Goal: Communication & Community: Ask a question

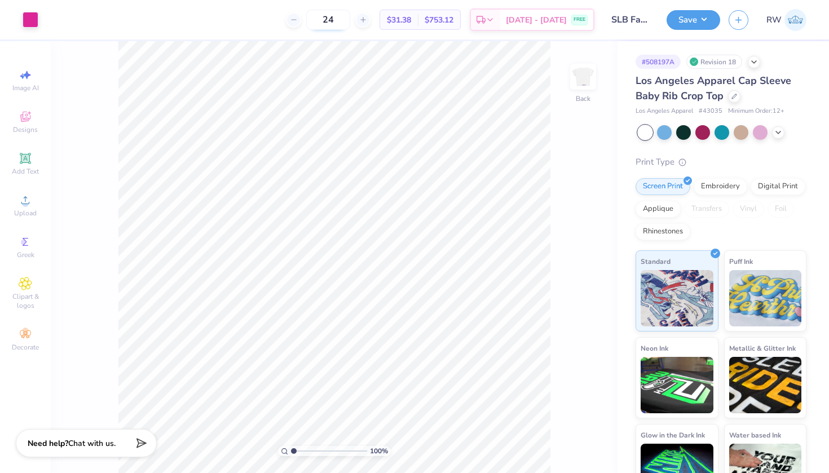
click at [350, 16] on input "24" at bounding box center [328, 20] width 44 height 20
type input "2"
type input "12"
click at [81, 441] on span "Chat with us." at bounding box center [91, 441] width 47 height 11
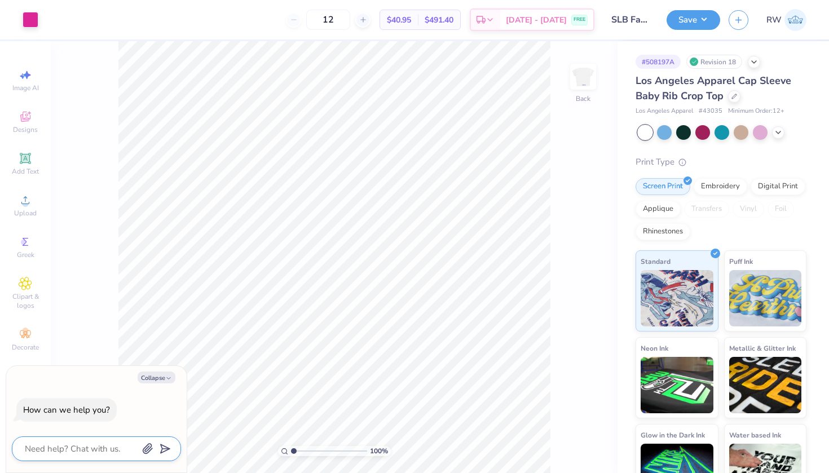
click at [81, 441] on textarea at bounding box center [81, 448] width 114 height 15
type textarea "H"
type textarea "x"
type textarea "Hi"
type textarea "x"
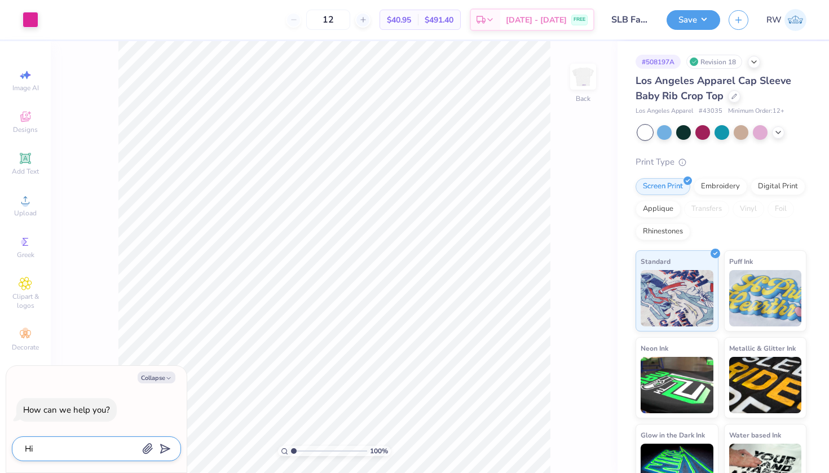
type textarea "Hi"
type textarea "x"
type textarea "Hi I"
type textarea "x"
type textarea "Hi I"
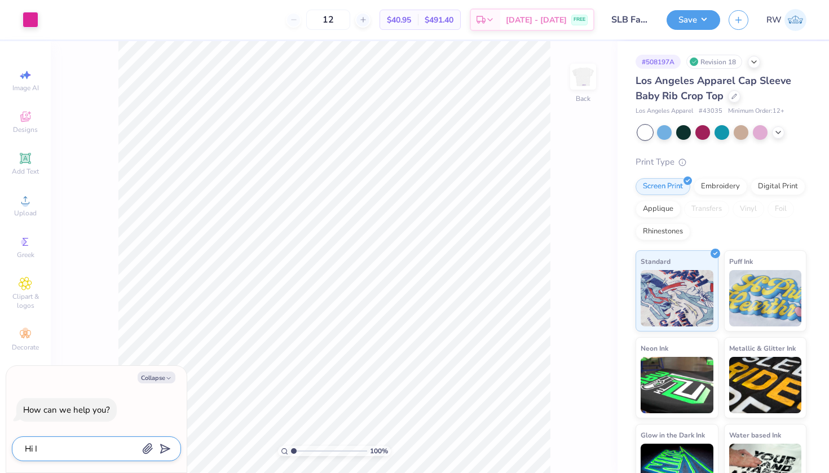
type textarea "x"
type textarea "Hi I n"
type textarea "x"
type textarea "Hi I ne"
type textarea "x"
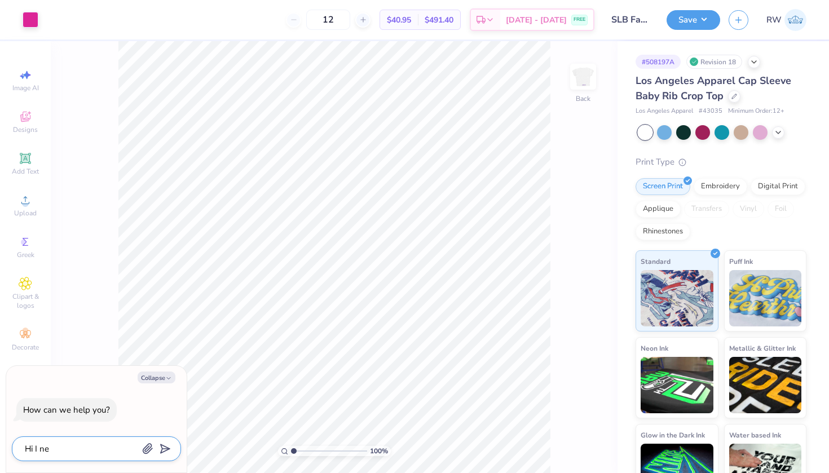
type textarea "Hi I nee"
type textarea "x"
type textarea "Hi I need"
type textarea "x"
type textarea "Hi I need"
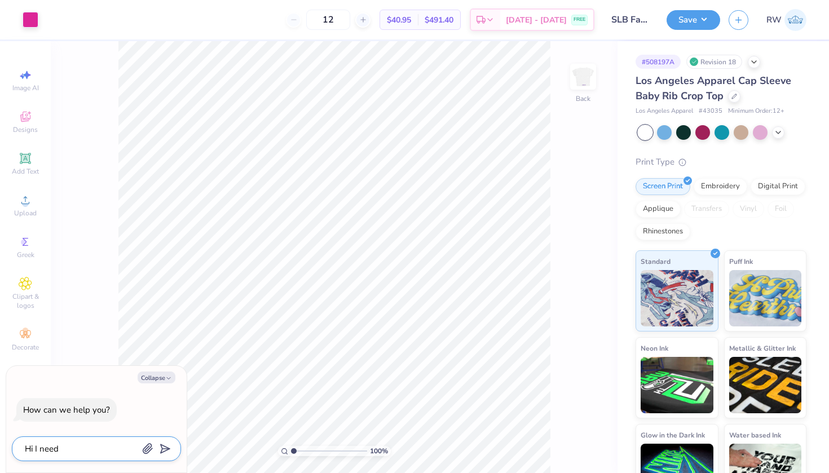
type textarea "x"
type textarea "Hi I need h"
type textarea "x"
type textarea "Hi I need hl"
type textarea "x"
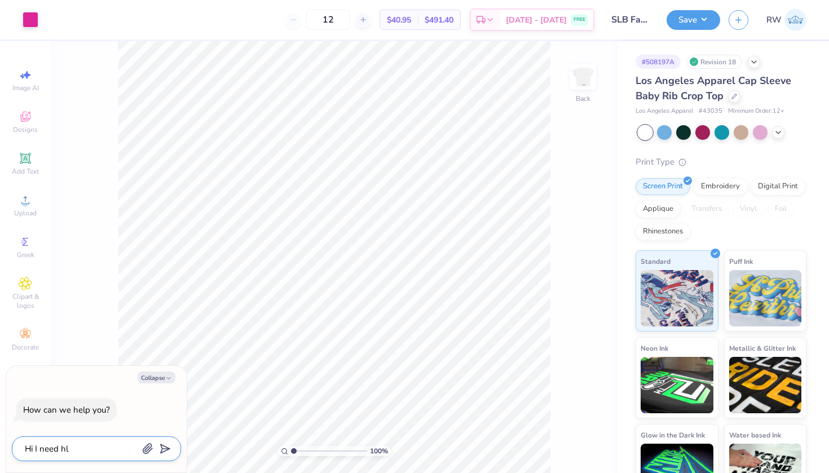
type textarea "Hi I need h"
type textarea "x"
type textarea "Hi I need"
type textarea "x"
type textarea "Hi I need s"
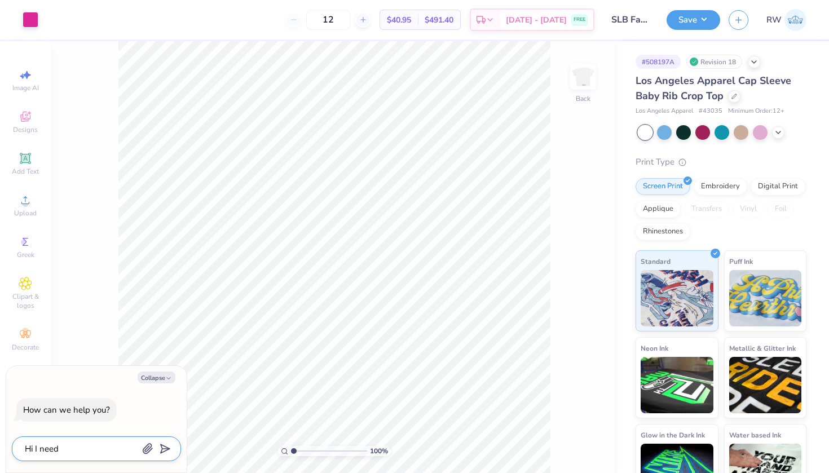
type textarea "x"
type textarea "Hi I need so"
type textarea "x"
type textarea "Hi I need som"
type textarea "x"
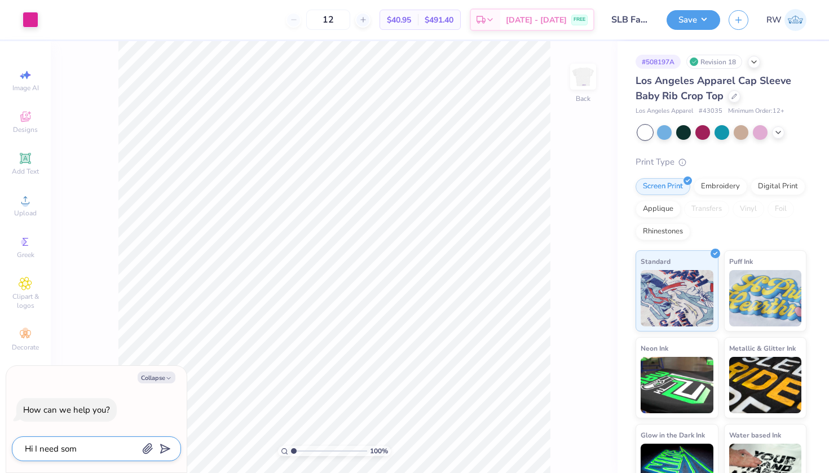
type textarea "Hi I need some"
type textarea "x"
type textarea "Hi I need someh"
type textarea "x"
type textarea "Hi I need some"
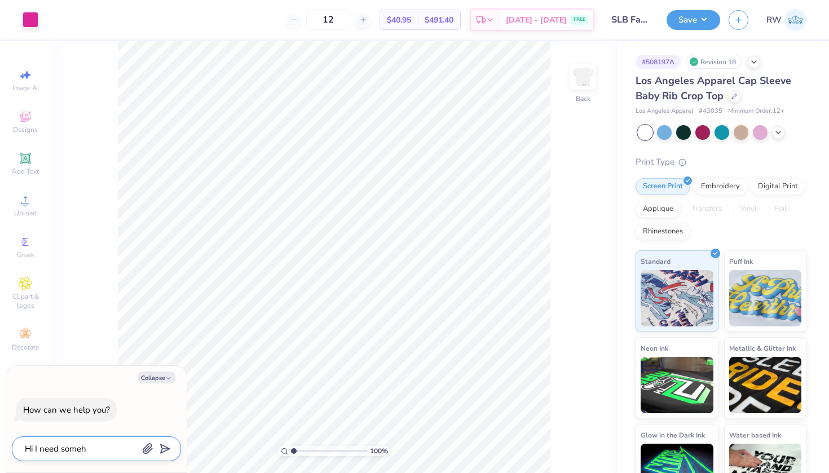
type textarea "x"
type textarea "Hi I need some"
type textarea "x"
type textarea "Hi I need some h"
type textarea "x"
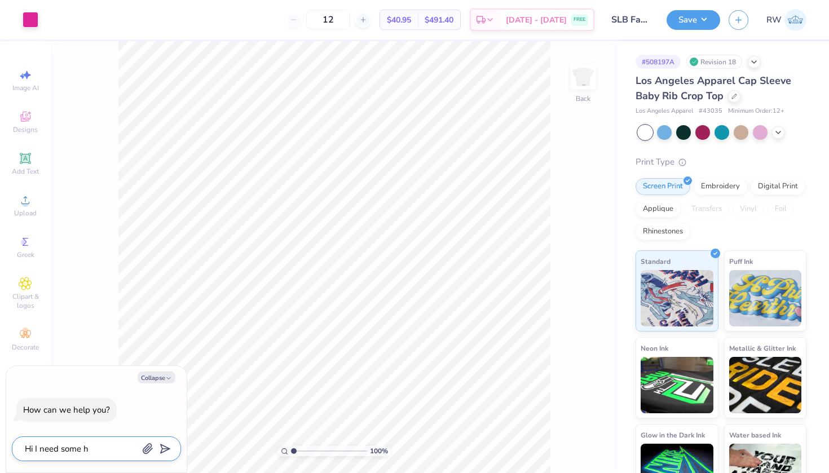
type textarea "Hi I need some hl"
type textarea "x"
type textarea "Hi I need some hle"
type textarea "x"
type textarea "Hi I need some hlep"
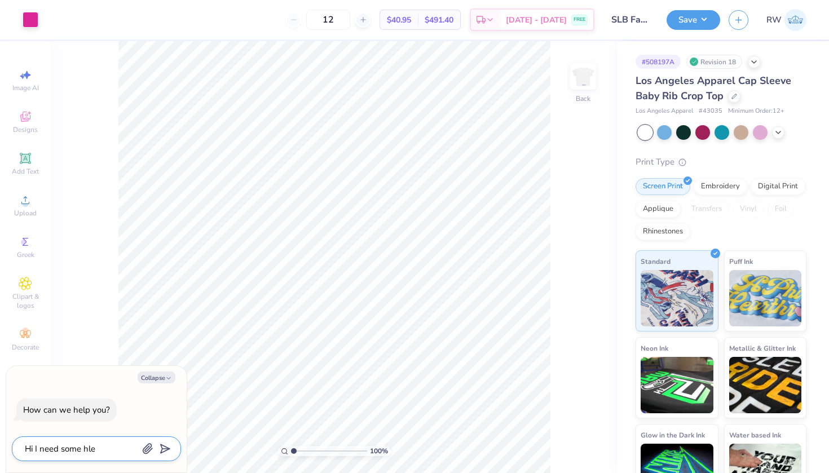
type textarea "x"
type textarea "Hi I need some hle"
type textarea "x"
type textarea "Hi I need some hl"
type textarea "x"
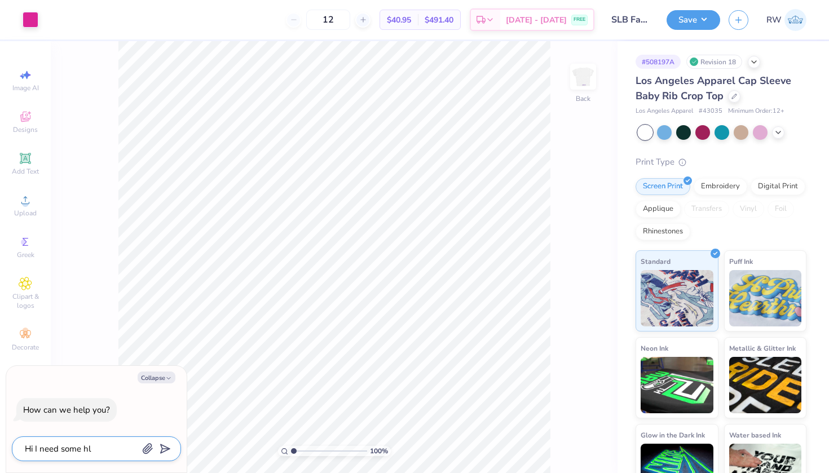
type textarea "Hi I need some h"
type textarea "x"
type textarea "Hi I need some he"
type textarea "x"
type textarea "Hi I need some hel"
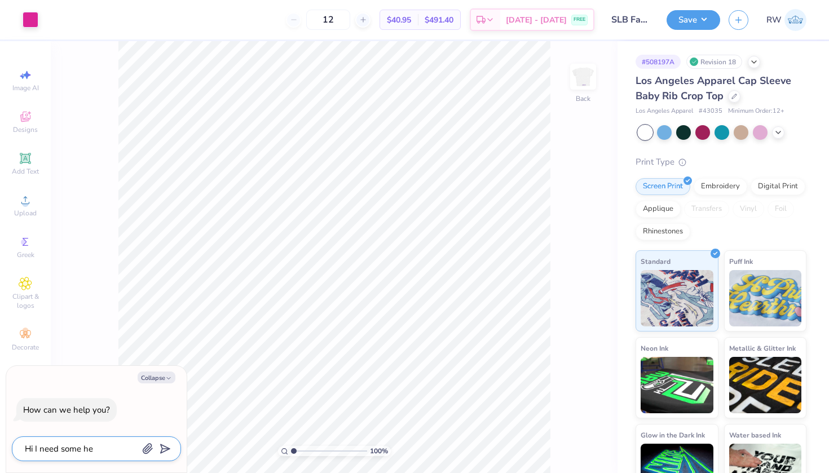
type textarea "x"
type textarea "Hi I need some help"
type textarea "x"
type textarea "Hi I need some help/"
type textarea "x"
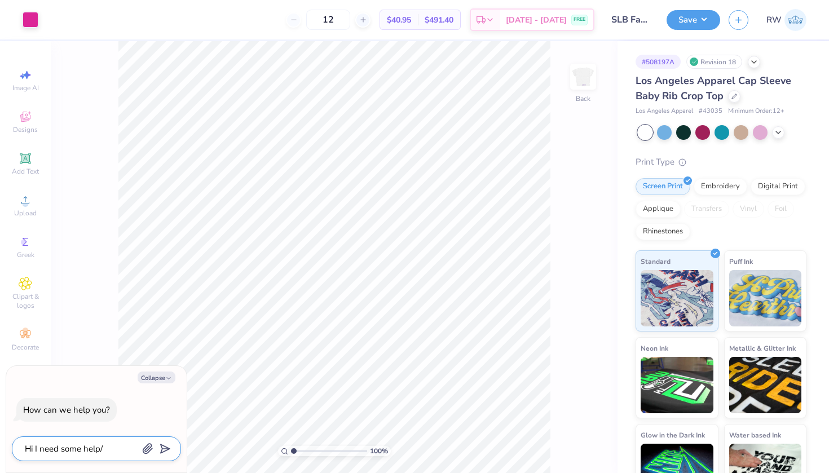
type textarea "Hi I need some help/a"
type textarea "x"
type textarea "Hi I need some help/ad"
type textarea "x"
type textarea "Hi I need some help/adv"
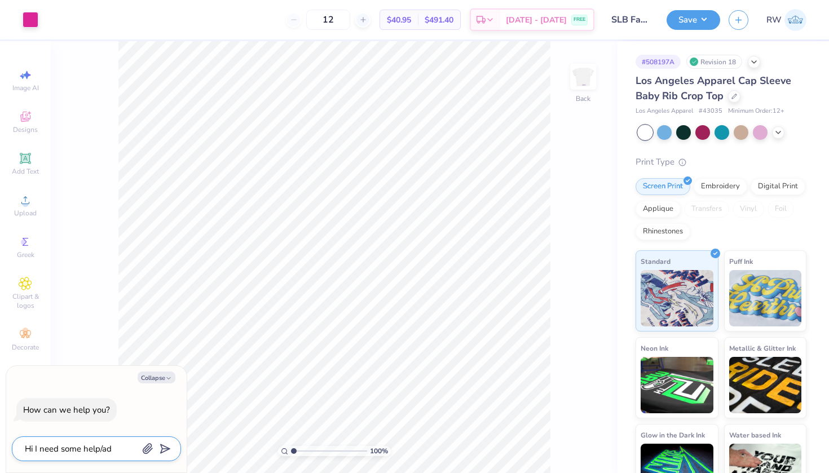
type textarea "x"
type textarea "Hi I need some help/advi"
type textarea "x"
type textarea "Hi I need some help/advic"
type textarea "x"
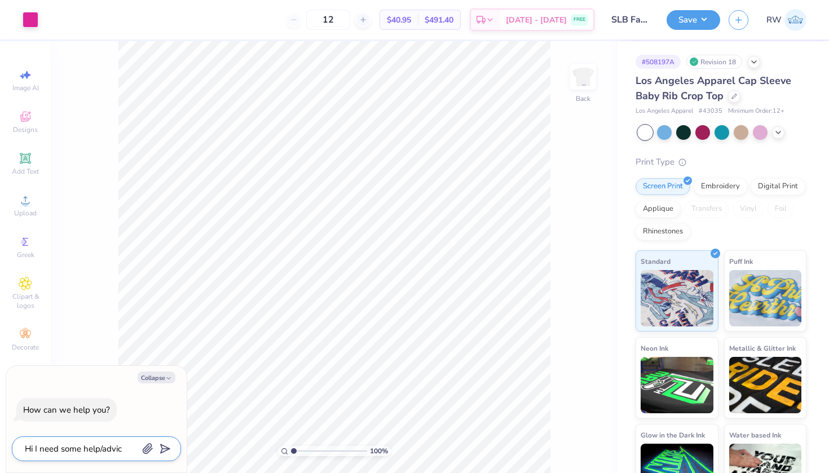
type textarea "Hi I need some help/advice"
type textarea "x"
type textarea "Hi I need some help/advice"
type textarea "x"
type textarea "Hi I need some help/advice o"
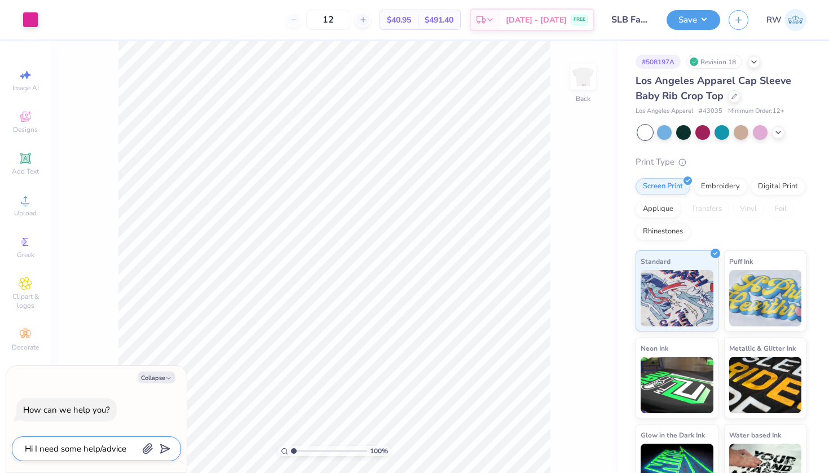
type textarea "x"
type textarea "Hi I need some help/advice on"
type textarea "x"
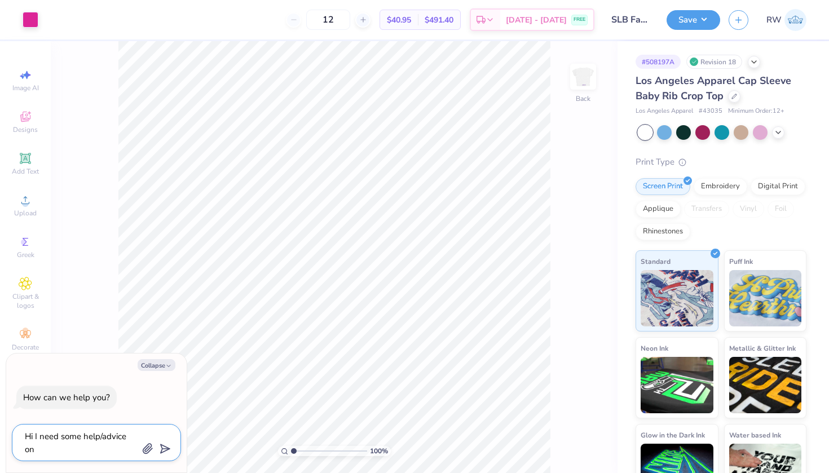
type textarea "Hi I need some help/advice on"
type textarea "x"
type textarea "Hi I need some help/advice on w"
type textarea "x"
type textarea "Hi I need some help/advice on wh"
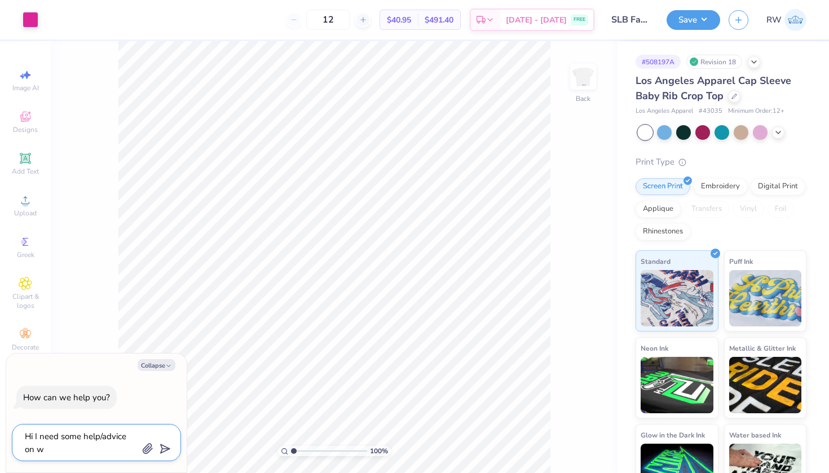
type textarea "x"
type textarea "Hi I need some help/advice on wha"
type textarea "x"
type textarea "Hi I need some help/advice on what"
type textarea "x"
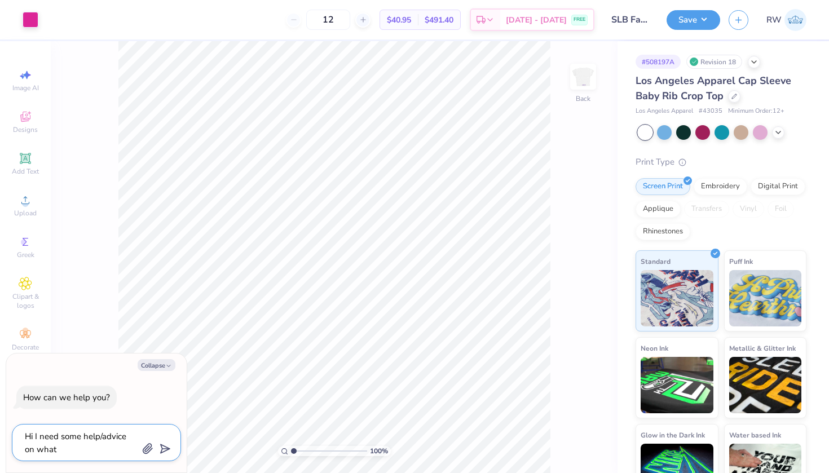
type textarea "Hi I need some help/advice on what"
type textarea "x"
type textarea "Hi I need some help/advice on what t"
type textarea "x"
type textarea "Hi I need some help/advice on what to"
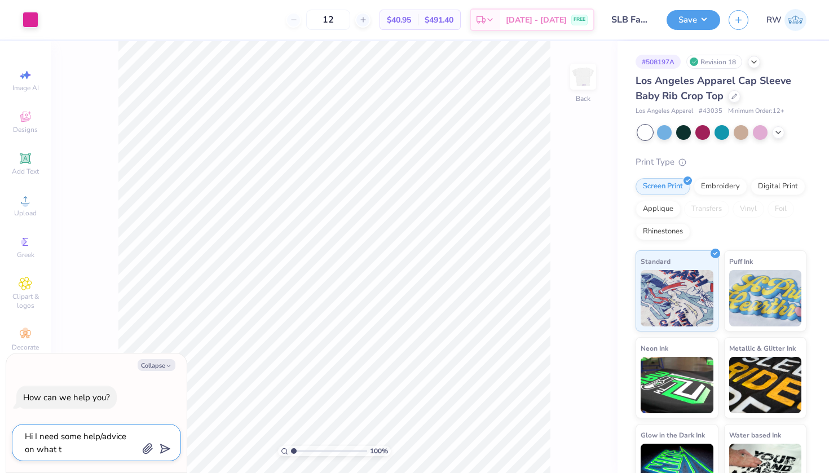
type textarea "x"
type textarea "Hi I need some help/advice on what to"
type textarea "x"
type textarea "Hi I need some help/advice on what to d"
type textarea "x"
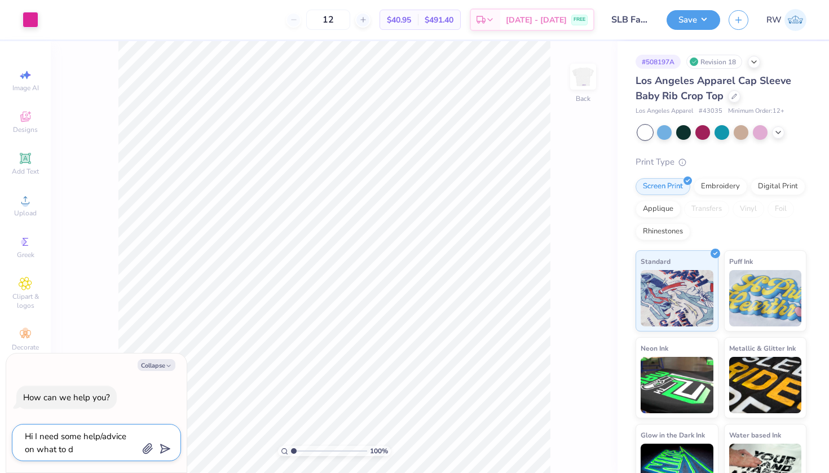
type textarea "Hi I need some help/advice on what to do"
type textarea "x"
type textarea "Hi I need some help/advice on what to do."
type textarea "x"
type textarea "Hi I need some help/advice on what to do."
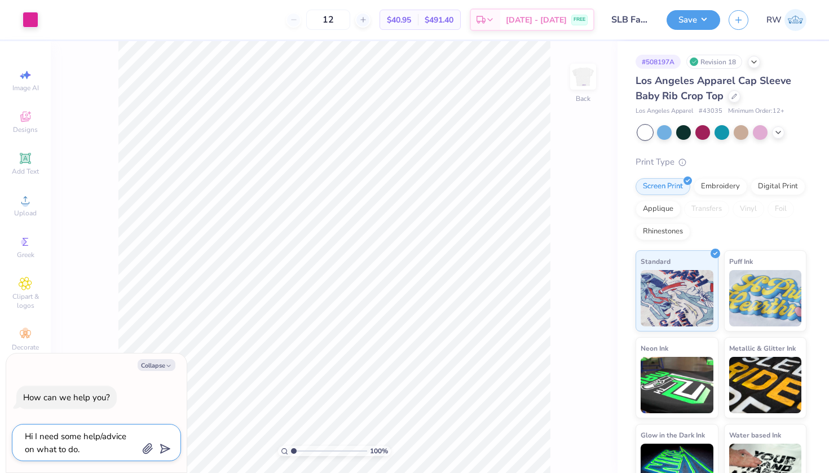
type textarea "x"
paste textarea "I need to place an order for my client by [DATE] to ensure timely delivery. We'…"
type textarea "Hi I need some help/advice on what to do. I need to place an order for my clien…"
type textarea "x"
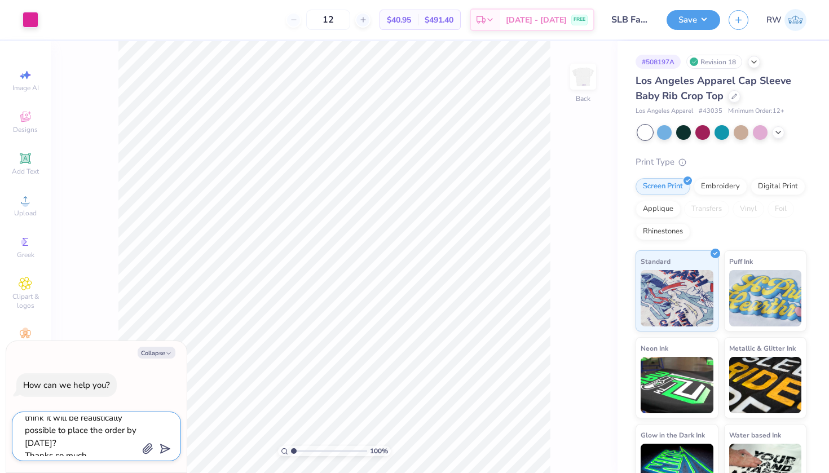
type textarea "Hi I need some help/advice on what to do. I need to place an order for my clien…"
type textarea "x"
type textarea "Hi I need some help/advice on what to do. I need to place an order for my clien…"
type textarea "x"
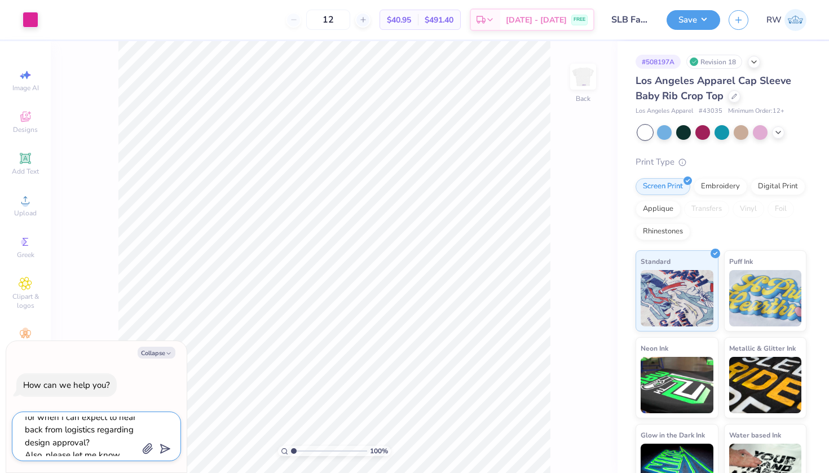
click at [94, 440] on textarea "Hi I need some help/advice on what to do. I need to place an order for my clien…" at bounding box center [81, 436] width 114 height 39
type textarea "Hi I need some help/advice on what to do. I need to place an order for my clien…"
type textarea "x"
type textarea "Hi I need some help/advice on what to do. I need to place an order for my clien…"
type textarea "x"
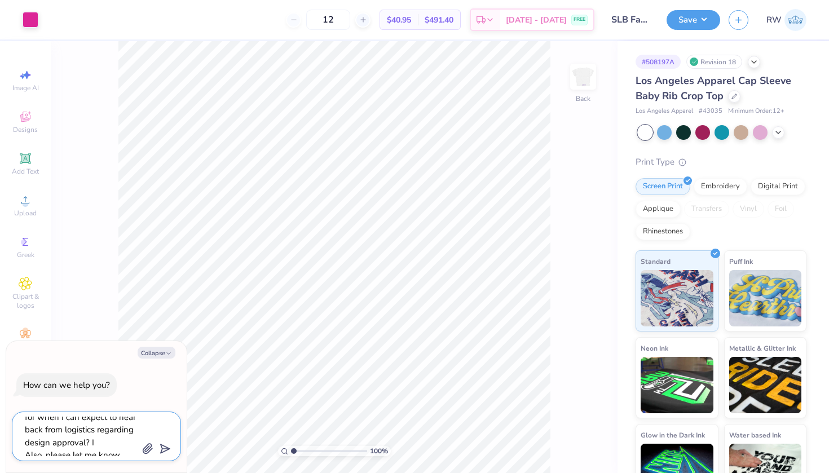
type textarea "Hi I need some help/advice on what to do. I need to place an order for my clien…"
type textarea "x"
type textarea "Hi I need some help/advice on what to do. I need to place an order for my clien…"
type textarea "x"
type textarea "Hi I need some help/advice on what to do. I need to place an order for my clien…"
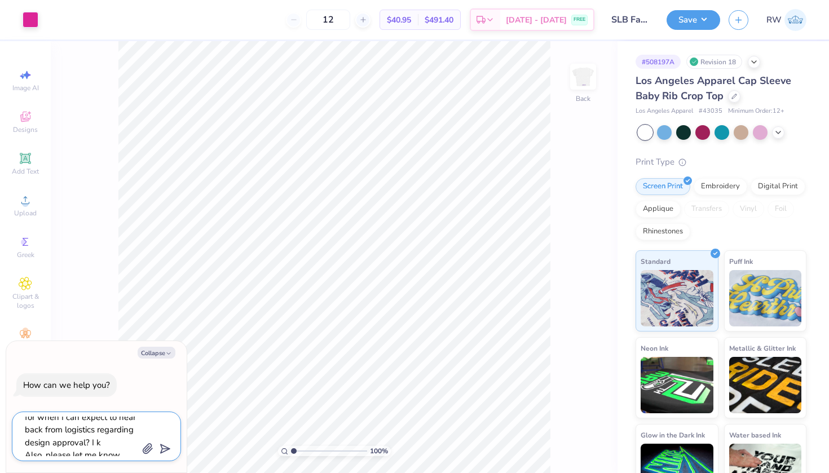
type textarea "x"
type textarea "Hi I need some help/advice on what to do. I need to place an order for my clien…"
type textarea "x"
type textarea "Hi I need some help/advice on what to do. I need to place an order for my clien…"
type textarea "x"
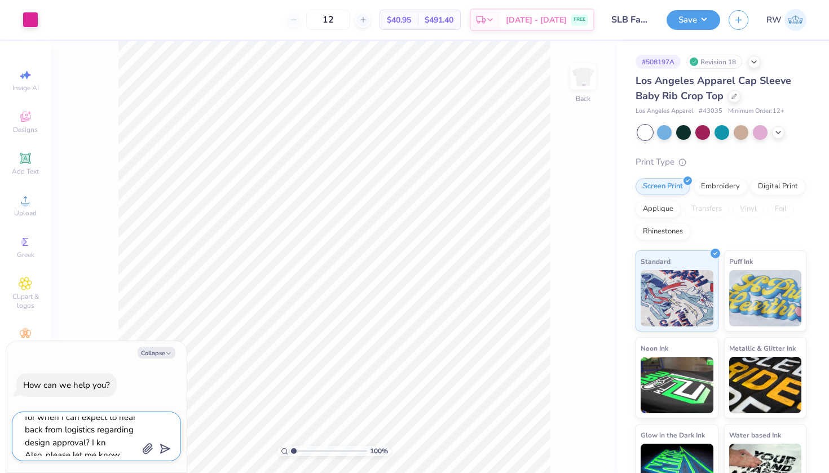
type textarea "Hi I need some help/advice on what to do. I need to place an order for my clien…"
type textarea "x"
type textarea "Hi I need some help/advice on what to do. I need to place an order for my clien…"
type textarea "x"
type textarea "Hi I need some help/advice on what to do. I need to place an order for my clien…"
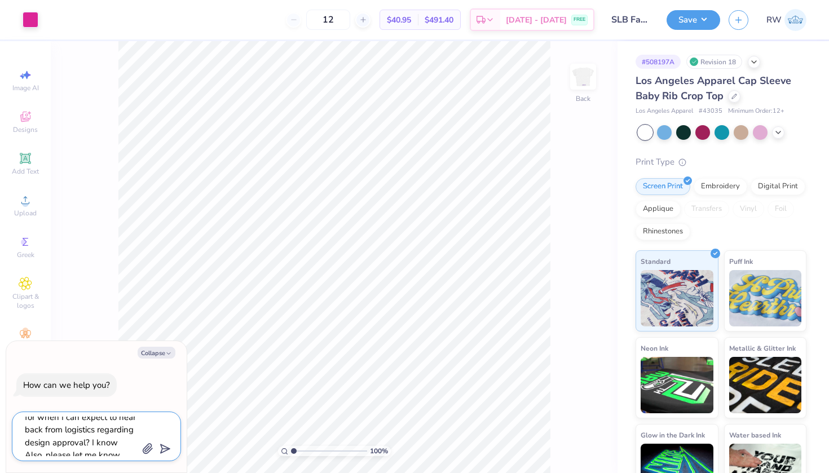
type textarea "x"
type textarea "Hi I need some help/advice on what to do. I need to place an order for my clien…"
type textarea "x"
type textarea "Hi I need some help/advice on what to do. I need to place an order for my clien…"
type textarea "x"
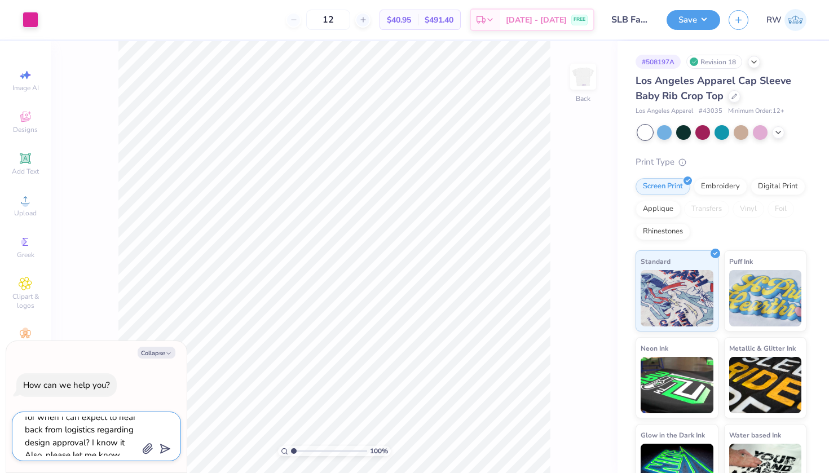
type textarea "Hi I need some help/advice on what to do. I need to place an order for my clien…"
type textarea "x"
type textarea "Hi I need some help/advice on what to do. I need to place an order for my clien…"
type textarea "x"
type textarea "Hi I need some help/advice on what to do. I need to place an order for my clien…"
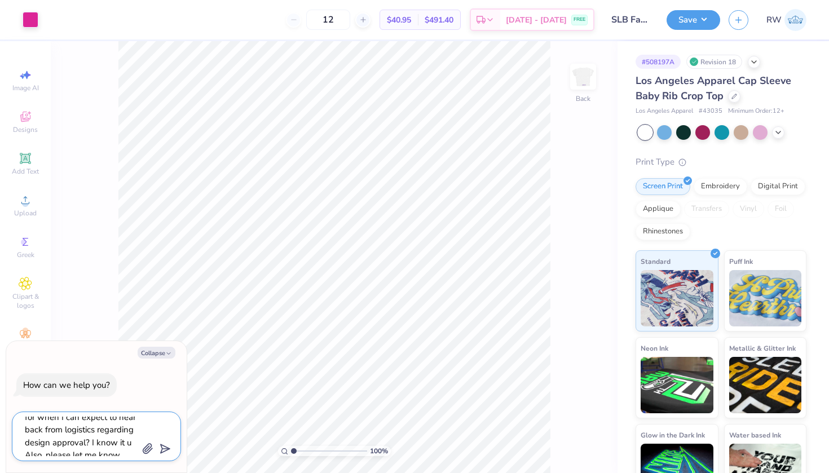
type textarea "x"
type textarea "Hi I need some help/advice on what to do. I need to place an order for my clien…"
type textarea "x"
type textarea "Hi I need some help/advice on what to do. I need to place an order for my clien…"
type textarea "x"
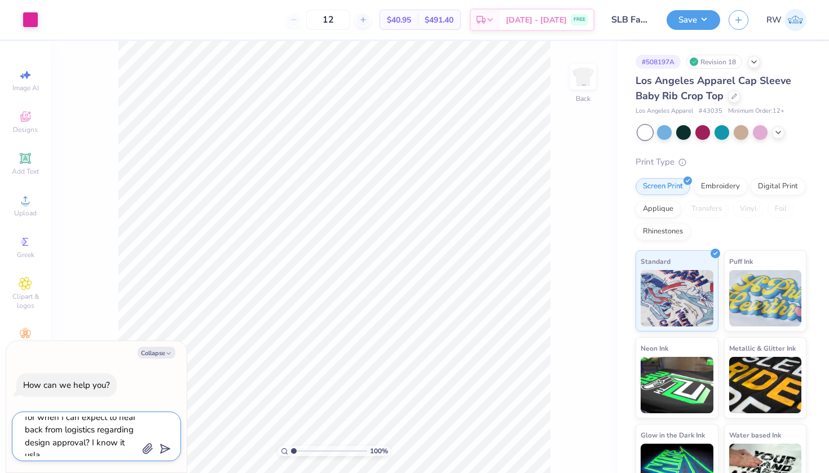
type textarea "Hi I need some help/advice on what to do. I need to place an order for my clien…"
type textarea "x"
type textarea "Hi I need some help/advice on what to do. I need to place an order for my clien…"
type textarea "x"
type textarea "Hi I need some help/advice on what to do. I need to place an order for my clien…"
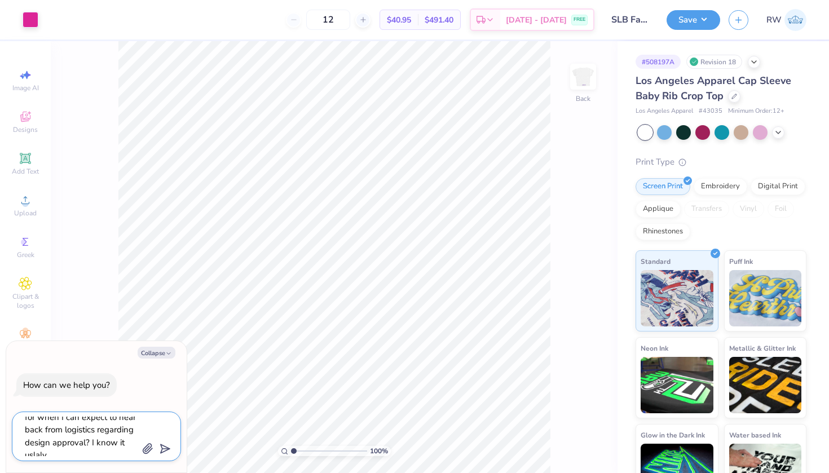
type textarea "x"
type textarea "Hi I need some help/advice on what to do. I need to place an order for my clien…"
type textarea "x"
type textarea "Hi I need some help/advice on what to do. I need to place an order for my clien…"
type textarea "x"
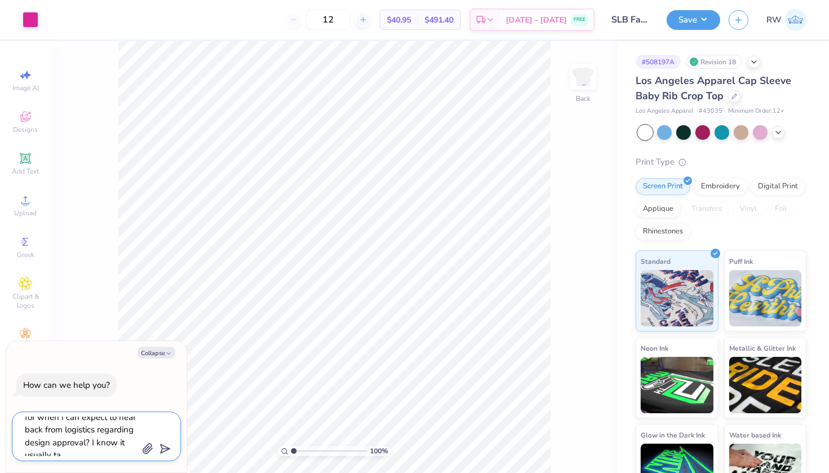
type textarea "Hi I need some help/advice on what to do. I need to place an order for my clien…"
type textarea "x"
type textarea "Hi I need some help/advice on what to do. I need to place an order for my clien…"
type textarea "x"
type textarea "Hi I need some help/advice on what to do. I need to place an order for my clien…"
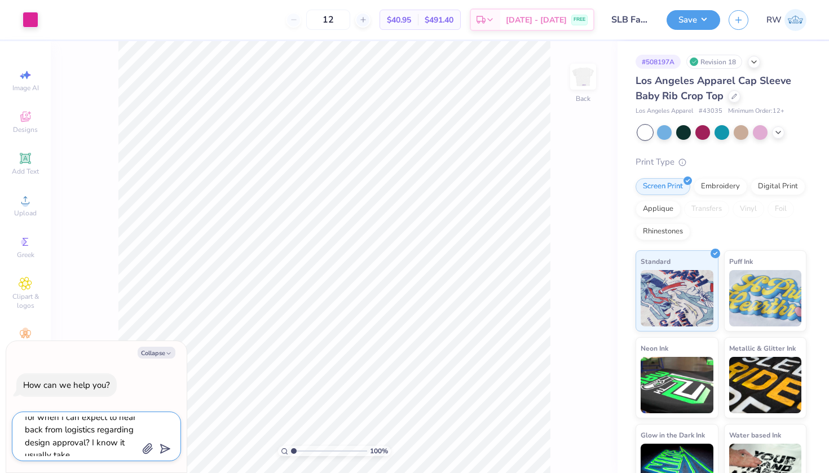
type textarea "x"
type textarea "Hi I need some help/advice on what to do. I need to place an order for my clien…"
type textarea "x"
type textarea "Hi I need some help/advice on what to do. I need to place an order for my clien…"
type textarea "x"
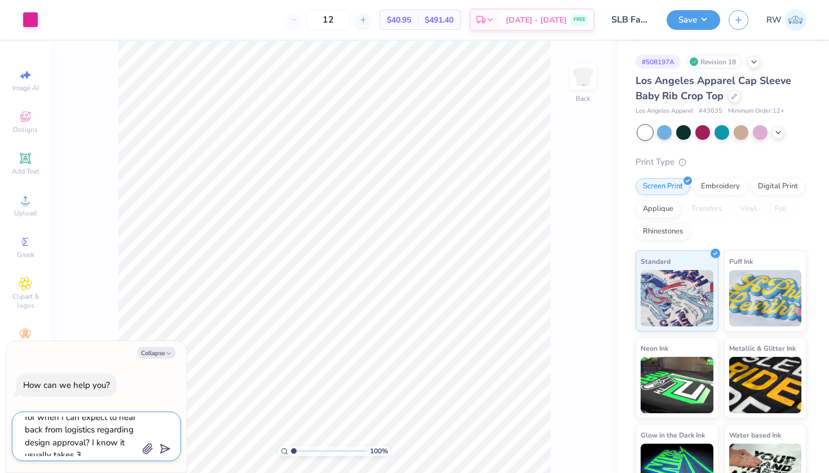
type textarea "Hi I need some help/advice on what to do. I need to place an order for my clien…"
type textarea "x"
type textarea "Hi I need some help/advice on what to do. I need to place an order for my clien…"
type textarea "x"
type textarea "Hi I need some help/advice on what to do. I need to place an order for my clien…"
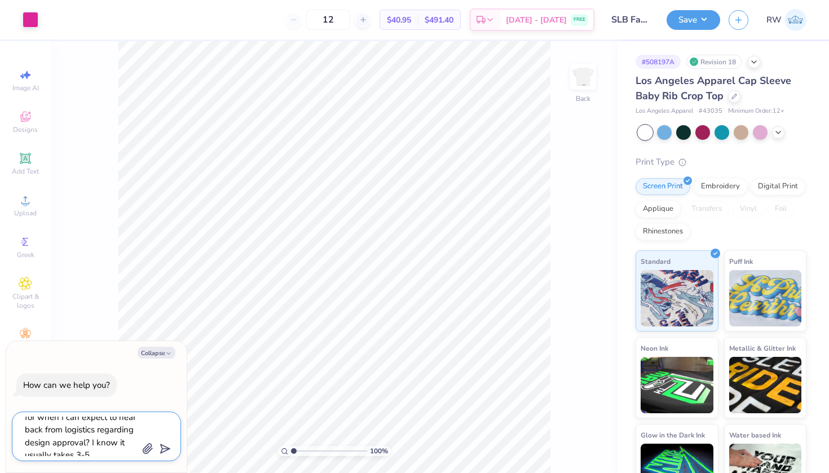
type textarea "x"
type textarea "Hi I need some help/advice on what to do. I need to place an order for my clien…"
type textarea "x"
type textarea "Hi I need some help/advice on what to do. I need to place an order for my clien…"
type textarea "x"
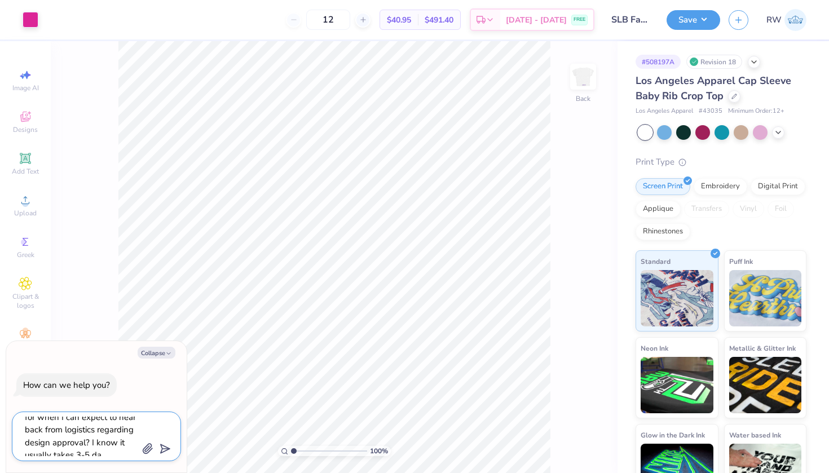
type textarea "Hi I need some help/advice on what to do. I need to place an order for my clien…"
type textarea "x"
type textarea "Hi I need some help/advice on what to do. I need to place an order for my clien…"
type textarea "x"
type textarea "Hi I need some help/advice on what to do. I need to place an order for my clien…"
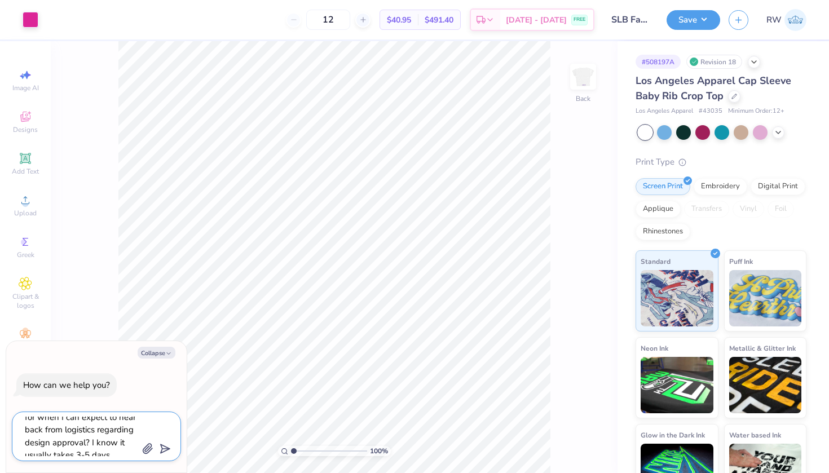
type textarea "x"
type textarea "Hi I need some help/advice on what to do. I need to place an order for my clien…"
type textarea "x"
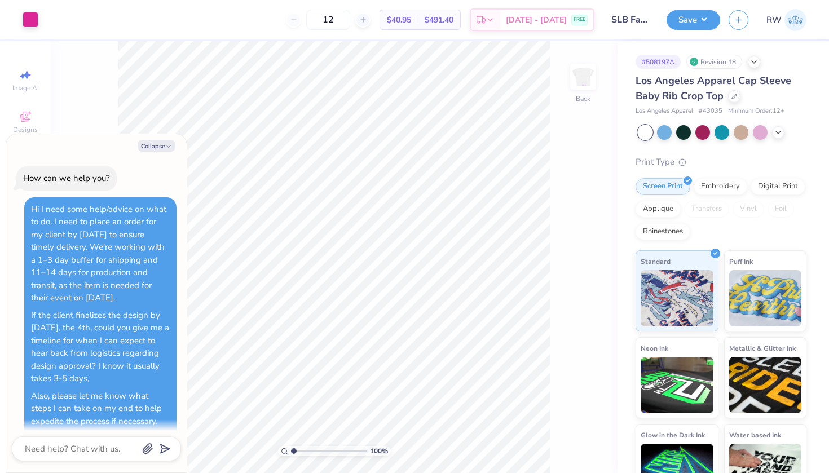
scroll to position [0, 0]
click at [156, 144] on button "Collapse" at bounding box center [157, 146] width 38 height 12
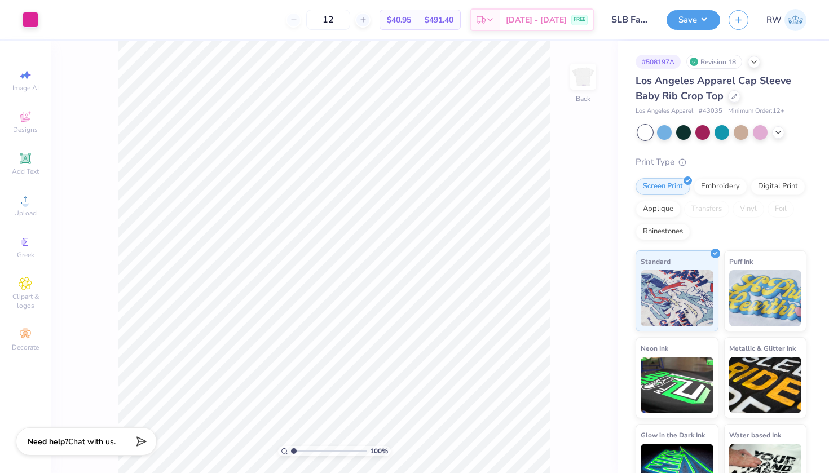
click at [100, 440] on span "Chat with us." at bounding box center [91, 441] width 47 height 11
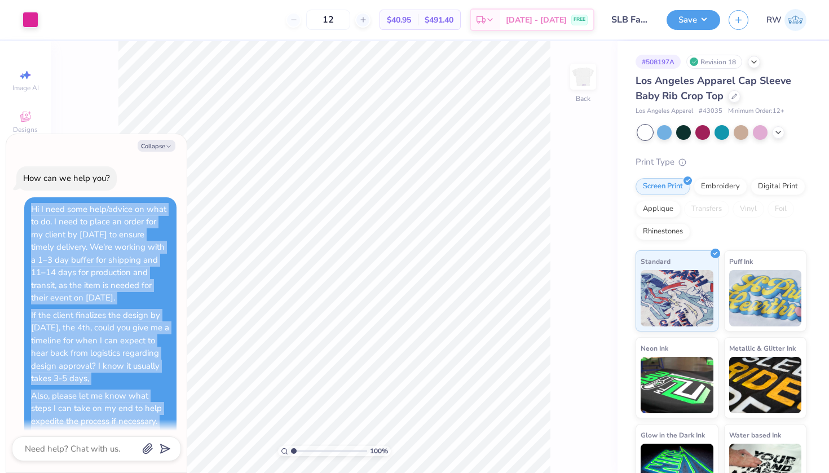
drag, startPoint x: 101, startPoint y: 407, endPoint x: 30, endPoint y: 211, distance: 208.7
click at [30, 211] on div "Hi I need some help/advice on what to do. I need to place an order for my clien…" at bounding box center [100, 342] width 152 height 291
copy div "Hi I need some help/advice on what to do. I need to place an order for my clien…"
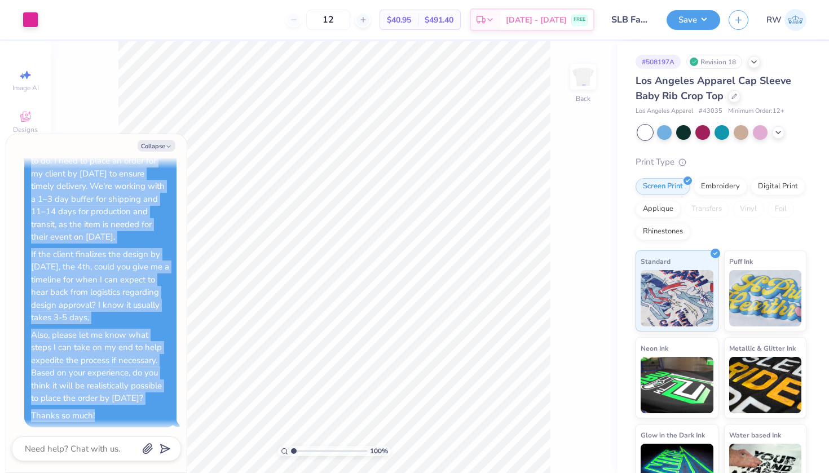
scroll to position [60, 0]
click at [98, 417] on div "Hi I need some help/advice on what to do. I need to place an order for my clien…" at bounding box center [100, 282] width 152 height 291
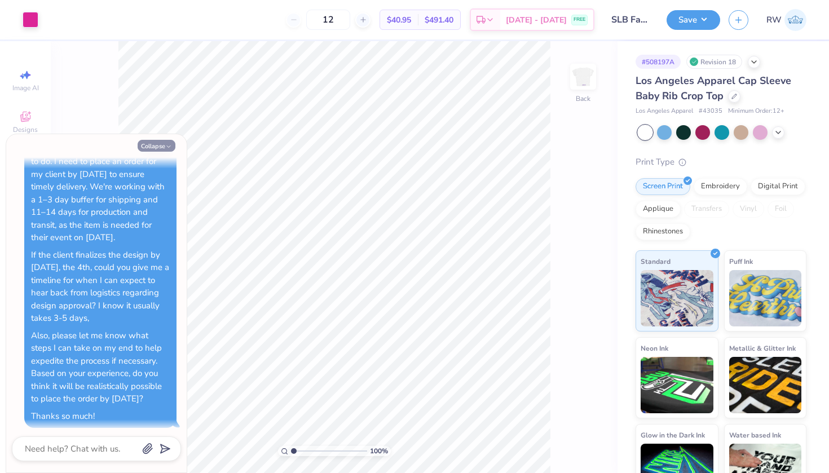
click at [164, 142] on button "Collapse" at bounding box center [157, 146] width 38 height 12
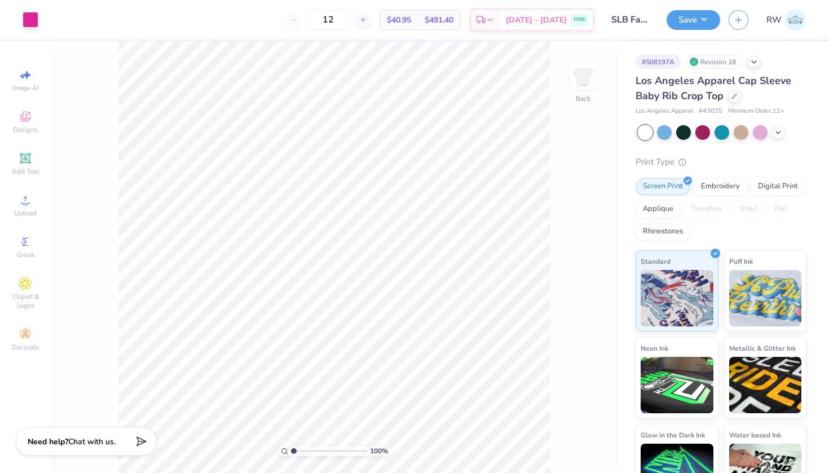
click at [105, 434] on div "Need help? Chat with us." at bounding box center [86, 441] width 141 height 28
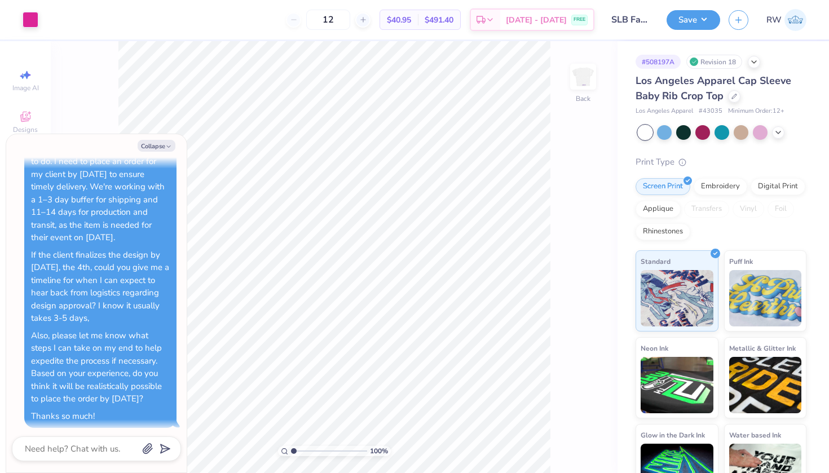
scroll to position [175, 0]
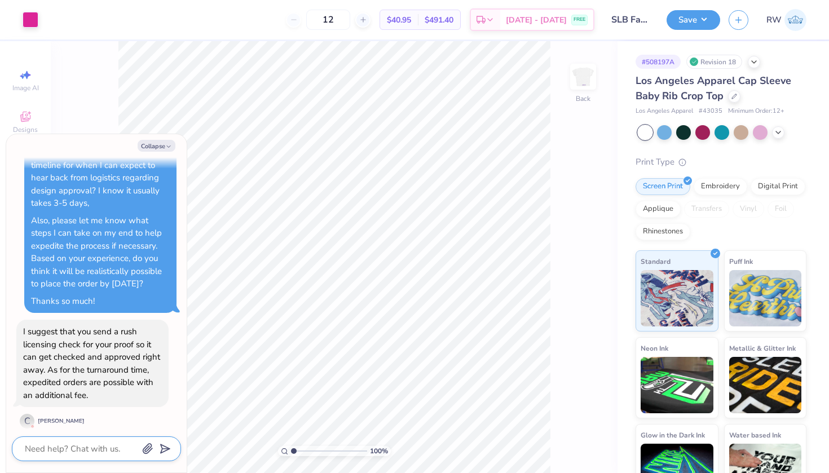
click at [92, 448] on textarea at bounding box center [81, 448] width 114 height 15
type textarea "x"
type textarea "D"
type textarea "x"
type textarea "Di"
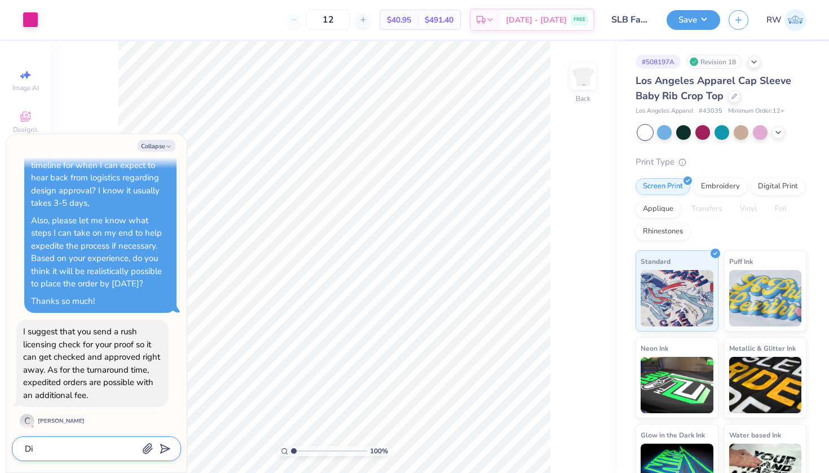
type textarea "x"
type textarea "Di"
type textarea "x"
type textarea "Di U"
type textarea "x"
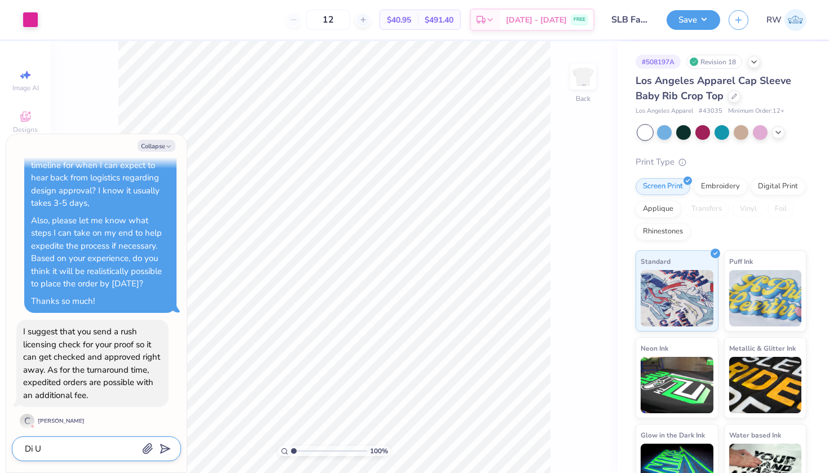
type textarea "Di U"
type textarea "x"
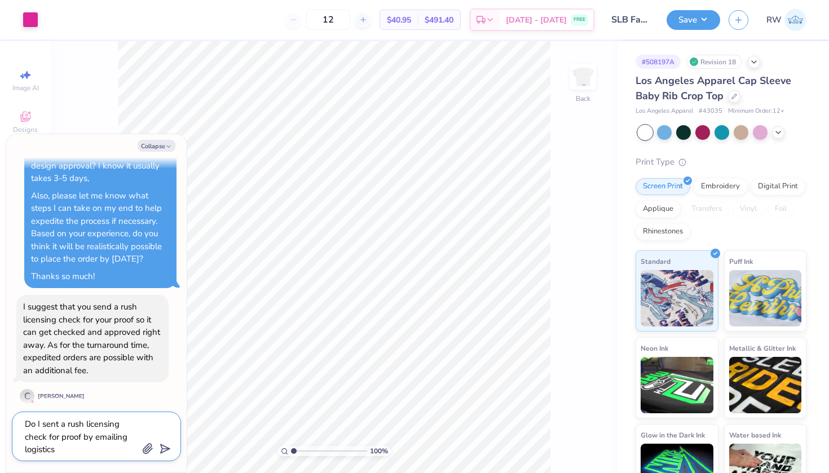
scroll to position [315, 0]
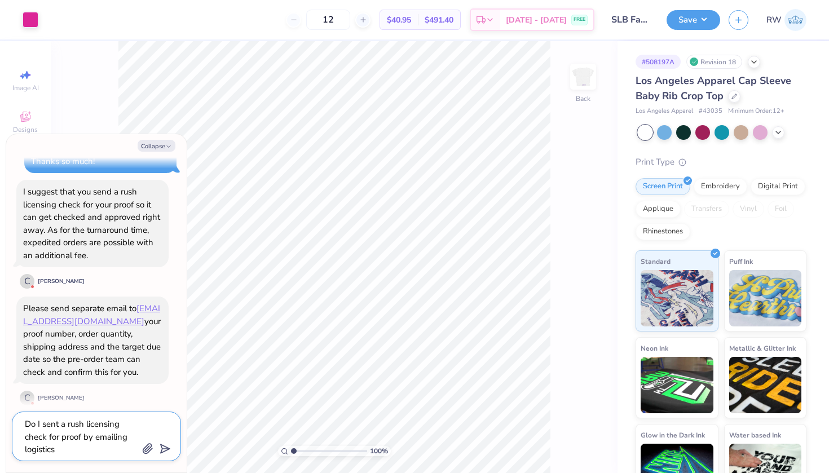
drag, startPoint x: 28, startPoint y: 449, endPoint x: 0, endPoint y: 427, distance: 35.0
click at [0, 427] on body "Art colors 12 $40.95 Per Item $491.40 Total Est. Delivery [DATE] - [DATE] FREE …" at bounding box center [414, 236] width 829 height 473
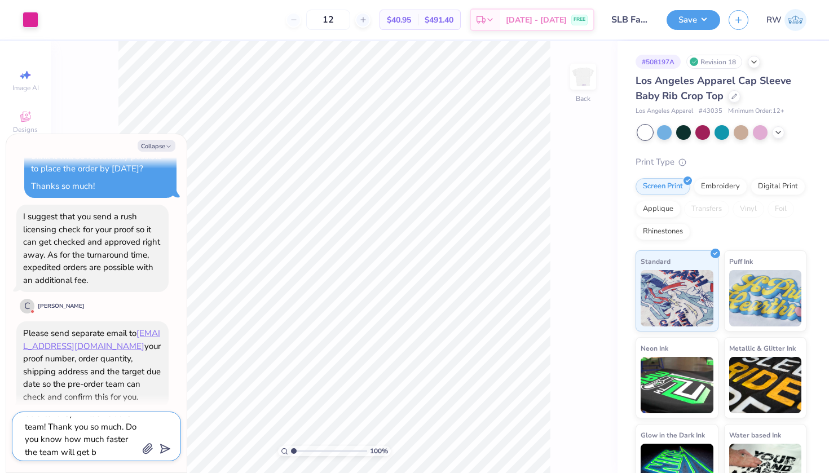
scroll to position [50, 0]
drag, startPoint x: 20, startPoint y: 320, endPoint x: 118, endPoint y: 390, distance: 120.8
click at [118, 390] on div "Please send separate email to [EMAIL_ADDRESS][DOMAIN_NAME] your proof number, o…" at bounding box center [92, 364] width 152 height 87
copy div "Please send separate email to [EMAIL_ADDRESS][DOMAIN_NAME] your proof number, o…"
click at [86, 452] on textarea "Perfect. Client is will have final proof ready by [DATE]. So after they I will …" at bounding box center [81, 436] width 114 height 39
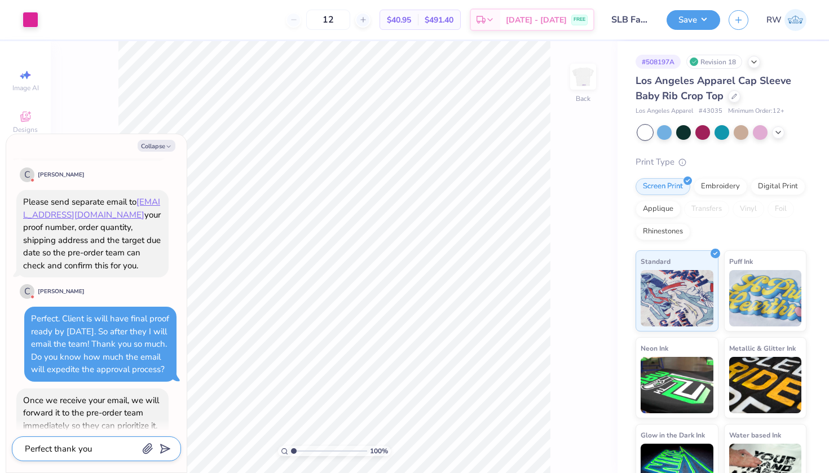
scroll to position [415, 0]
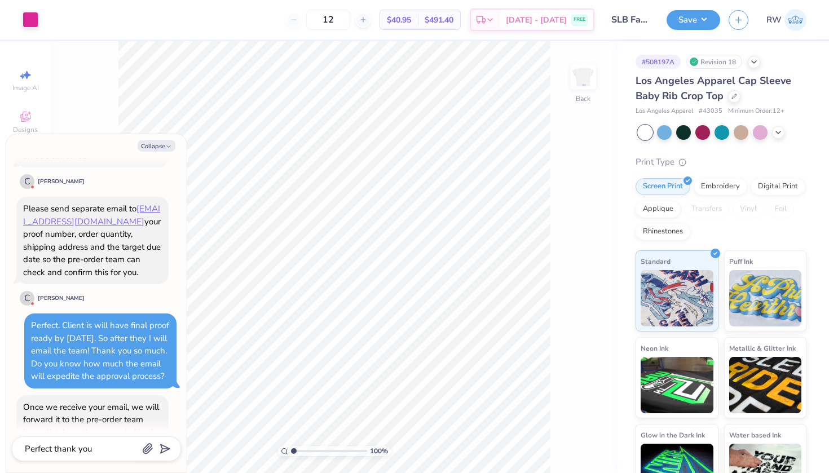
drag, startPoint x: 23, startPoint y: 198, endPoint x: 101, endPoint y: 273, distance: 108.5
click at [101, 273] on div "Please send separate email to [EMAIL_ADDRESS][DOMAIN_NAME] your proof number, o…" at bounding box center [92, 240] width 152 height 87
copy div "Please send separate email to [EMAIL_ADDRESS][DOMAIN_NAME] your proof number, o…"
click at [140, 269] on div "Please send separate email to [EMAIL_ADDRESS][DOMAIN_NAME] your proof number, o…" at bounding box center [92, 240] width 152 height 87
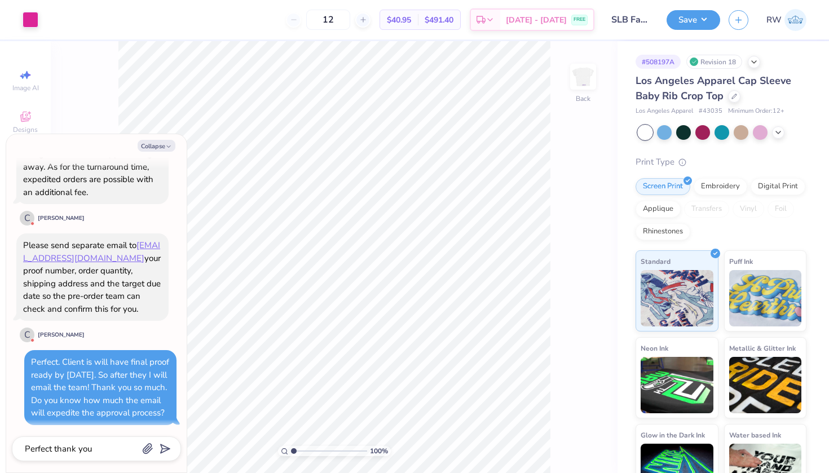
scroll to position [374, 0]
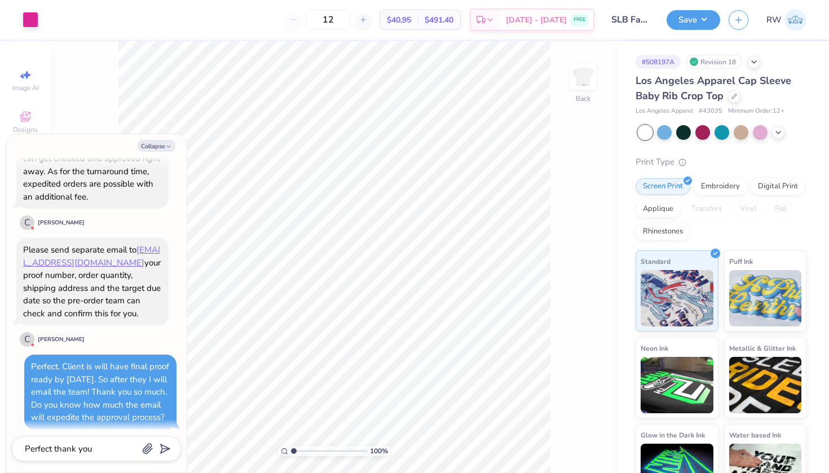
drag, startPoint x: 20, startPoint y: 234, endPoint x: 111, endPoint y: 306, distance: 116.1
click at [111, 306] on div "Please send separate email to [EMAIL_ADDRESS][DOMAIN_NAME] your proof number, o…" at bounding box center [92, 281] width 152 height 87
copy div "Please send separate email to [EMAIL_ADDRESS][DOMAIN_NAME] your proof number, o…"
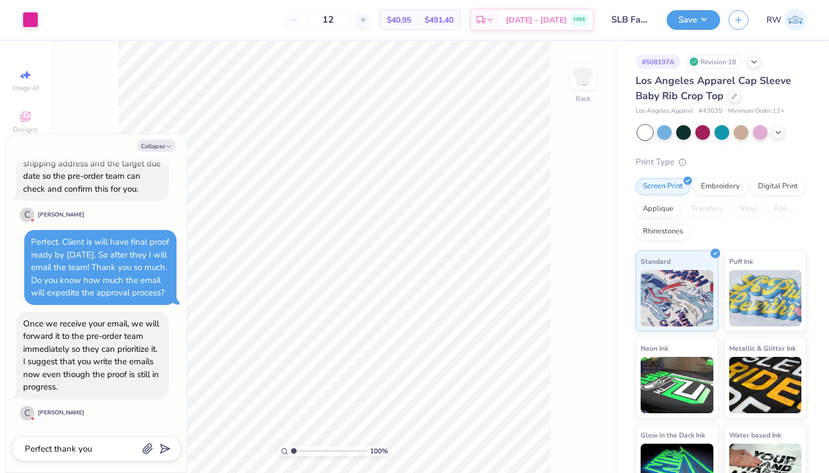
scroll to position [498, 0]
click at [164, 447] on polygon "submit" at bounding box center [163, 450] width 14 height 14
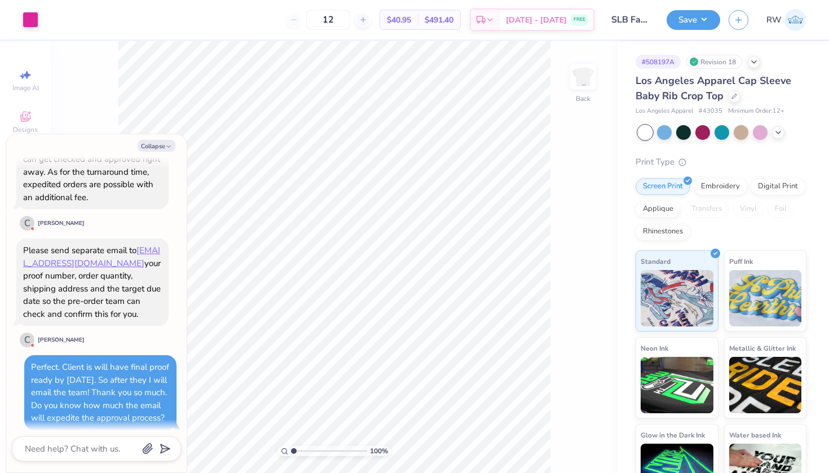
scroll to position [370, 0]
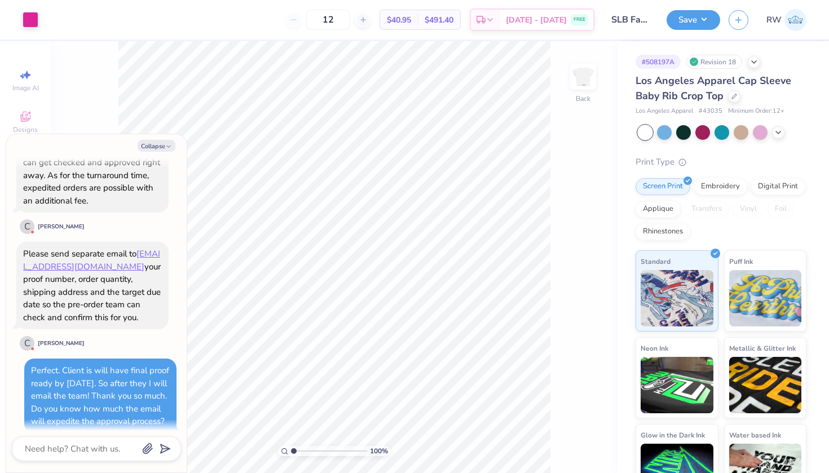
click at [134, 341] on div "Please send separate email to [EMAIL_ADDRESS][DOMAIN_NAME] your proof number, o…" at bounding box center [92, 297] width 152 height 110
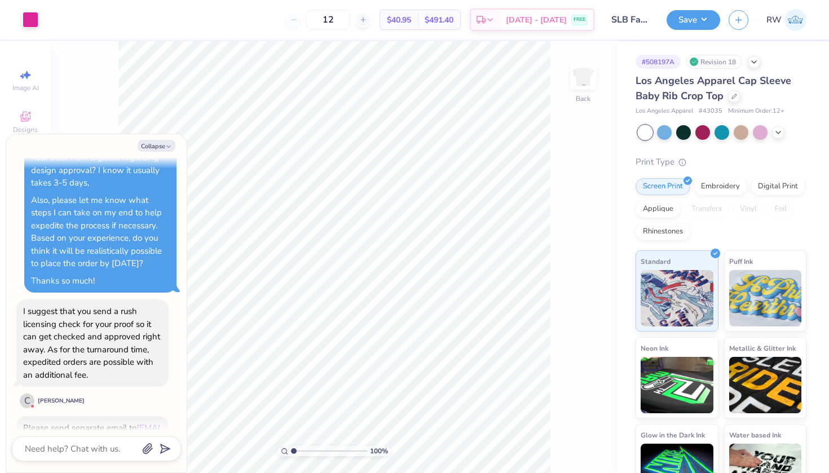
scroll to position [166, 0]
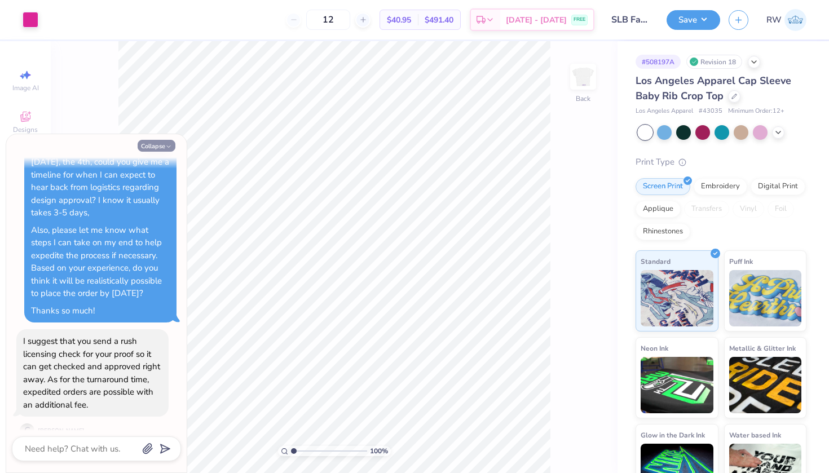
click at [159, 149] on button "Collapse" at bounding box center [157, 146] width 38 height 12
